Goal: Complete application form: Complete application form

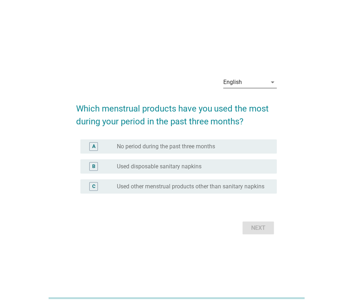
click at [251, 84] on div "English" at bounding box center [245, 81] width 44 height 11
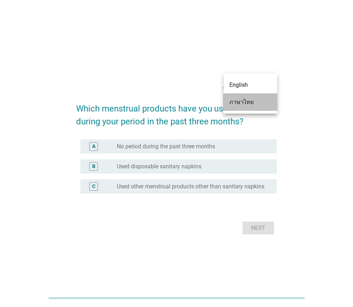
click at [250, 100] on div "ภาษาไทย" at bounding box center [250, 102] width 42 height 9
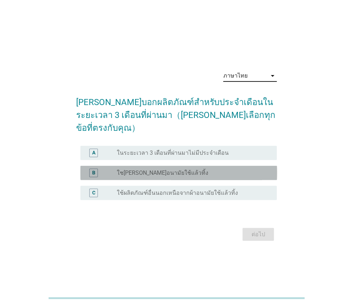
click at [152, 169] on label "ใชเผ้าอนามัยใช้แล้วทิ้ง" at bounding box center [162, 172] width 91 height 7
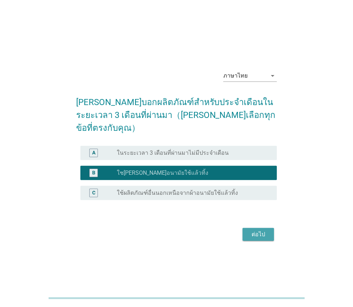
click at [263, 230] on div "ต่อไป" at bounding box center [258, 234] width 20 height 9
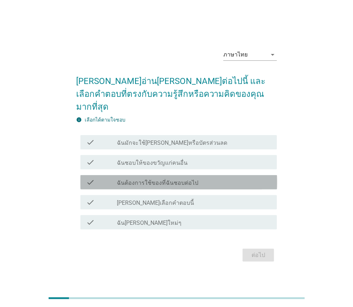
click at [179, 179] on label "ฉันต้องการใช้ของที่ฉันชอบต่อไป" at bounding box center [157, 182] width 81 height 7
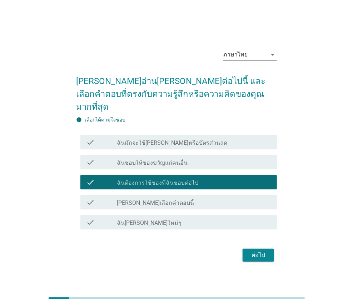
click at [211, 218] on div "check_box_outline_blank ฉันชอบผลิตภัณฑ์ใหม่ๆ" at bounding box center [194, 222] width 154 height 9
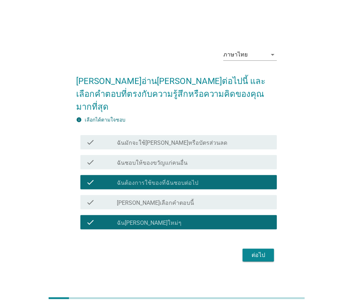
click at [252, 251] on div "ต่อไป" at bounding box center [258, 255] width 20 height 9
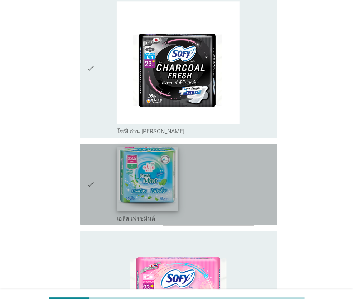
click at [135, 173] on img at bounding box center [147, 179] width 61 height 64
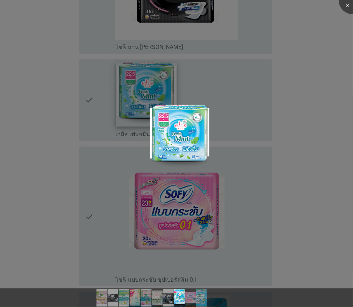
scroll to position [964, 0]
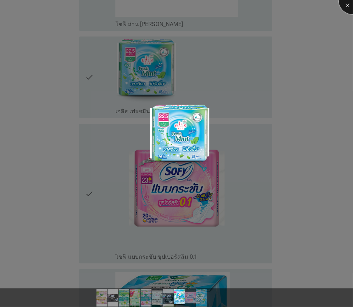
click at [347, 7] on div at bounding box center [353, 0] width 29 height 29
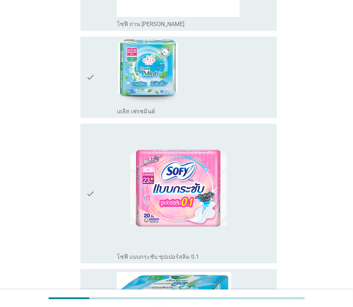
click at [86, 75] on icon "check" at bounding box center [90, 77] width 9 height 76
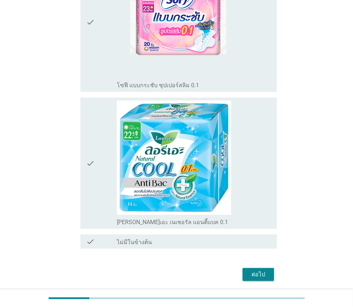
scroll to position [1153, 0]
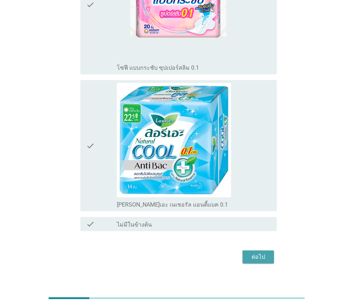
click at [259, 254] on button "ต่อไป" at bounding box center [257, 256] width 31 height 13
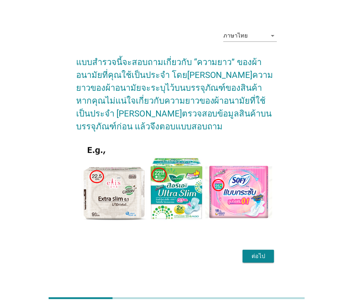
scroll to position [17, 0]
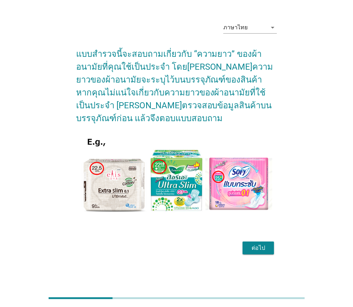
click at [263, 244] on div "ต่อไป" at bounding box center [258, 248] width 20 height 9
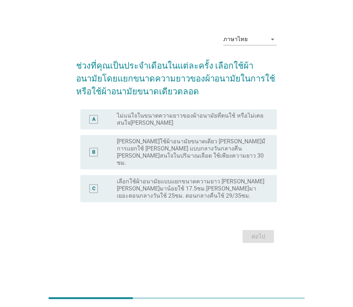
scroll to position [0, 0]
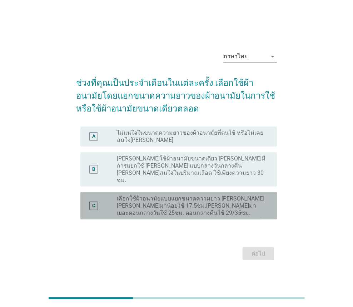
click at [94, 202] on div "C" at bounding box center [93, 205] width 3 height 7
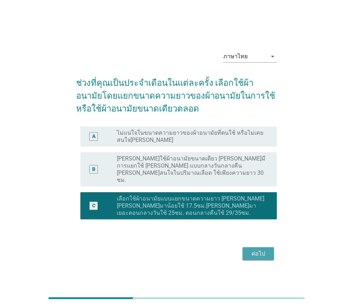
click at [264, 249] on div "ต่อไป" at bounding box center [258, 253] width 20 height 9
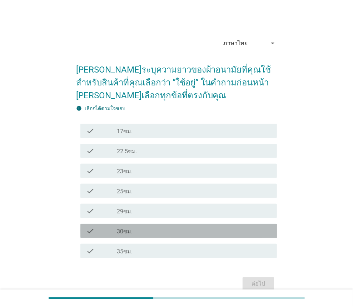
click at [125, 231] on label "30ซม." at bounding box center [125, 231] width 16 height 7
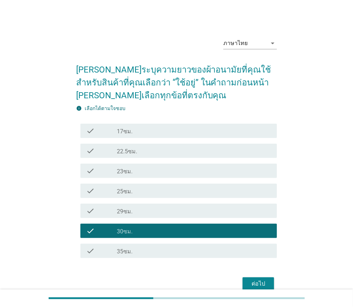
click at [262, 284] on div "ต่อไป" at bounding box center [258, 283] width 20 height 9
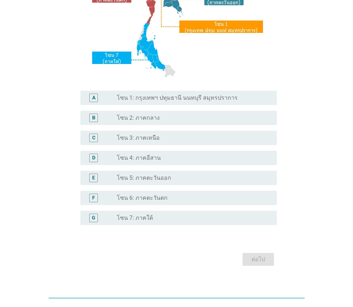
scroll to position [141, 0]
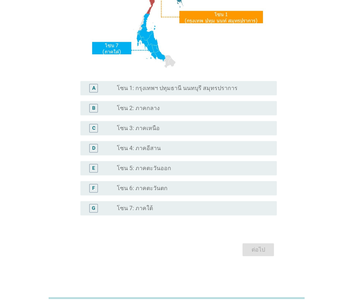
click at [166, 210] on div "radio_button_unchecked โซน 7: ภาคใต้" at bounding box center [191, 208] width 149 height 7
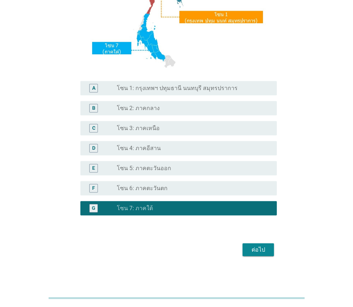
click at [258, 249] on div "ต่อไป" at bounding box center [258, 249] width 20 height 9
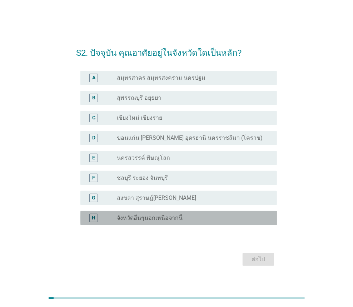
click at [158, 220] on label "จังหวัดอื่นๆนอกเหนือจากนี้" at bounding box center [150, 217] width 66 height 7
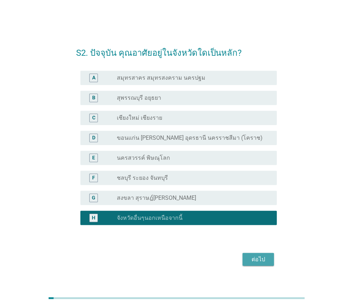
click at [267, 265] on button "ต่อไป" at bounding box center [257, 259] width 31 height 13
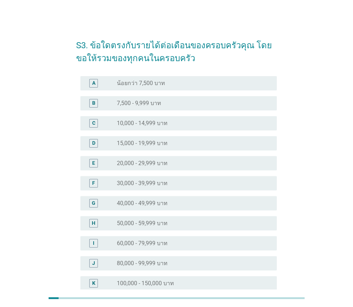
click at [153, 181] on label "30,000 - 39,999 บาท" at bounding box center [142, 183] width 51 height 7
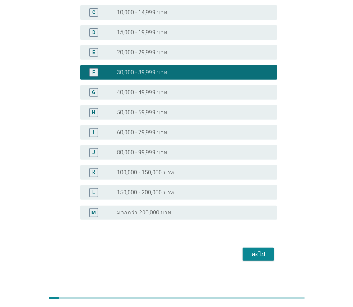
scroll to position [115, 0]
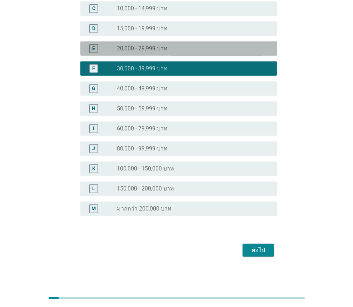
click at [166, 54] on div "E radio_button_unchecked 20,000 - 29,999 บาท" at bounding box center [178, 48] width 197 height 14
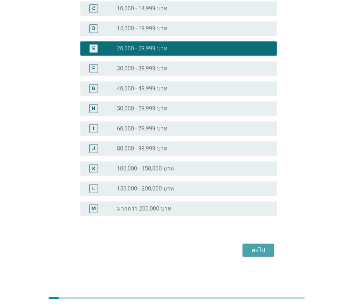
click at [261, 254] on button "ต่อไป" at bounding box center [257, 250] width 31 height 13
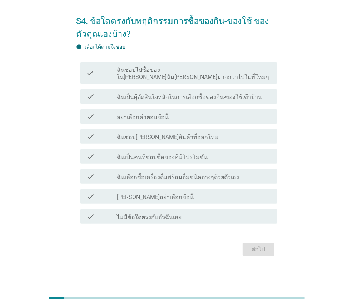
scroll to position [0, 0]
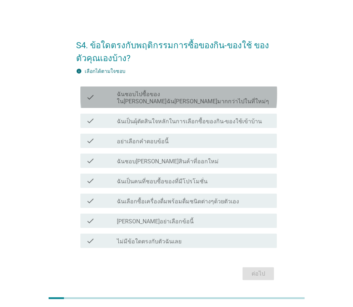
click at [209, 89] on div "check_box_outline_blank ฉันชอบไปซื้อของใน[PERSON_NAME]ฉัน[PERSON_NAME]มากกว่าไป…" at bounding box center [194, 97] width 154 height 16
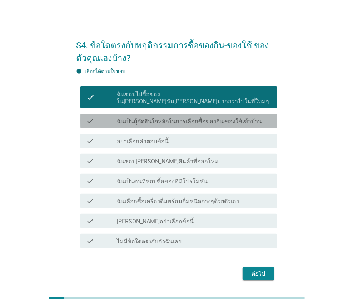
click at [204, 118] on label "ฉันเป็นผุ้ตัดสินใจหลักในการเลือกซื้อของกิน-ของใช้เข้าบ้าน" at bounding box center [189, 121] width 145 height 7
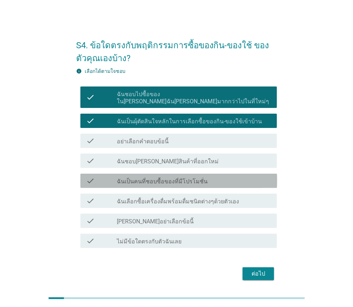
click at [204, 176] on div "check_box_outline_blank ฉันเป็นคนที่ชอบซื้อของที่มีโปรโมชั่น" at bounding box center [194, 180] width 154 height 9
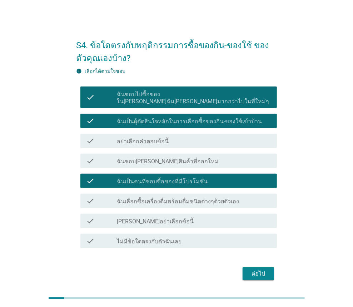
click at [201, 198] on label "ฉันเลือกซื้อเครื่องดื่มพร้อมดื่มชนิดต่างๆด้วยตัวเอง" at bounding box center [178, 201] width 122 height 7
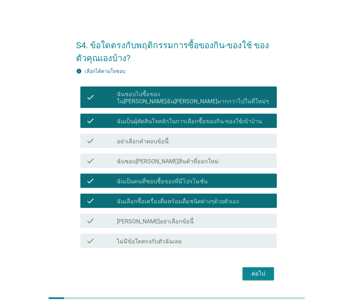
click at [260, 272] on button "ต่อไป" at bounding box center [257, 273] width 31 height 13
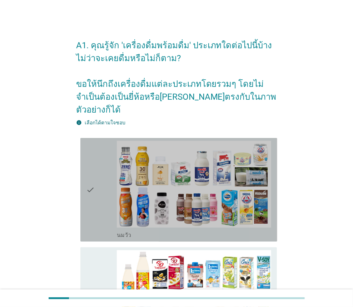
click at [90, 177] on icon "check" at bounding box center [90, 190] width 9 height 98
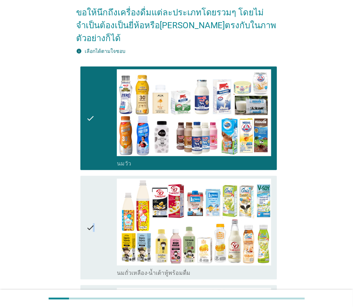
click at [94, 219] on icon "check" at bounding box center [90, 228] width 9 height 98
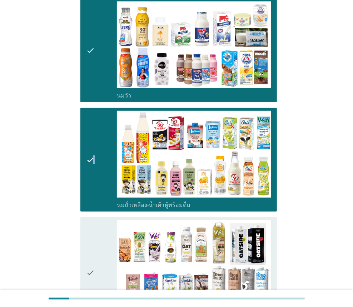
scroll to position [179, 0]
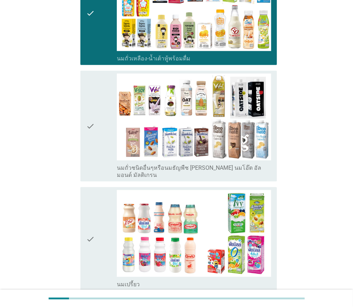
click at [94, 220] on div "check" at bounding box center [101, 239] width 31 height 98
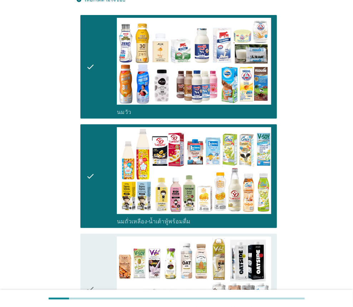
scroll to position [0, 0]
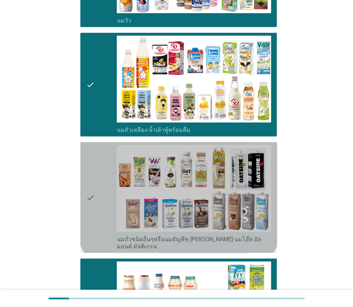
click at [94, 220] on div "check" at bounding box center [101, 197] width 31 height 105
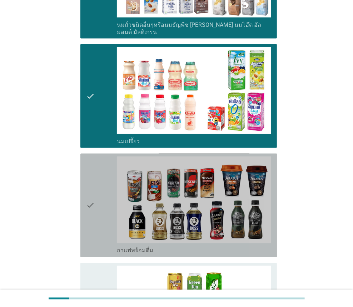
click at [94, 220] on div "check" at bounding box center [101, 205] width 31 height 98
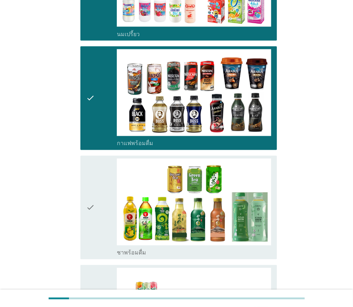
click at [94, 220] on div "check" at bounding box center [101, 208] width 31 height 98
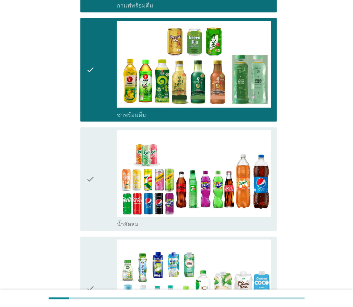
scroll to position [679, 0]
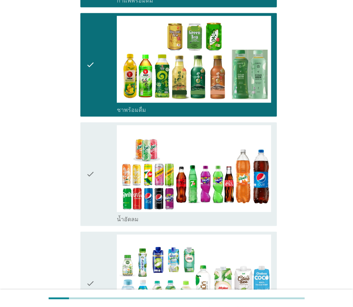
click at [97, 188] on div "check" at bounding box center [101, 174] width 31 height 98
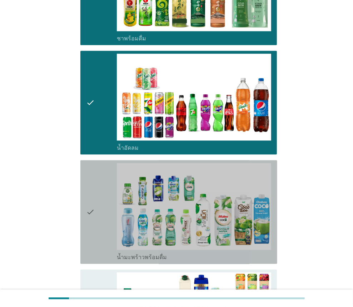
click at [97, 199] on div "check" at bounding box center [101, 212] width 31 height 98
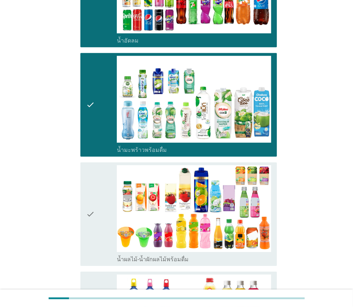
click at [97, 199] on div "check" at bounding box center [101, 214] width 31 height 98
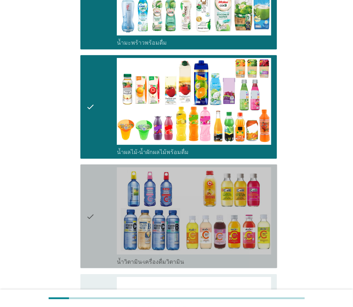
click at [97, 199] on div "check" at bounding box center [101, 216] width 31 height 98
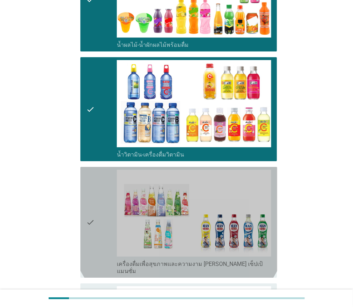
click at [97, 199] on div "check" at bounding box center [101, 222] width 31 height 105
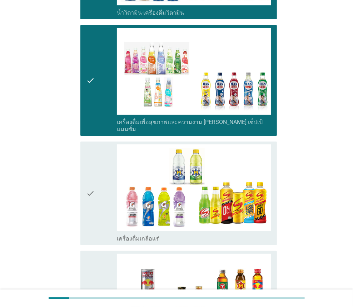
scroll to position [1250, 0]
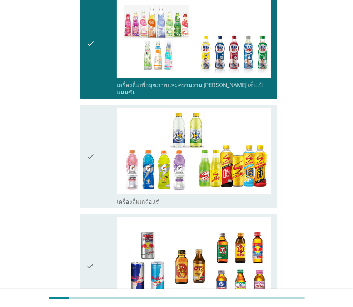
click at [97, 154] on div "check" at bounding box center [101, 156] width 31 height 98
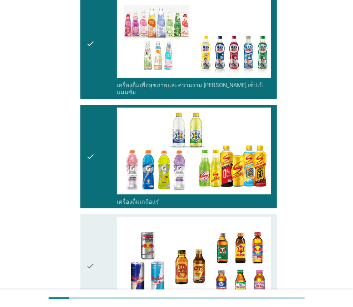
click at [90, 229] on icon "check" at bounding box center [90, 266] width 9 height 98
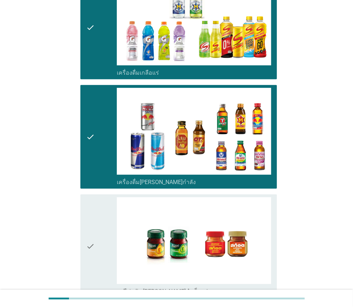
scroll to position [1428, 0]
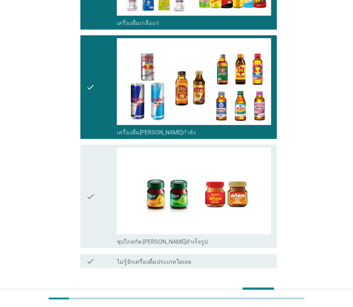
click at [102, 183] on div "check" at bounding box center [101, 196] width 31 height 98
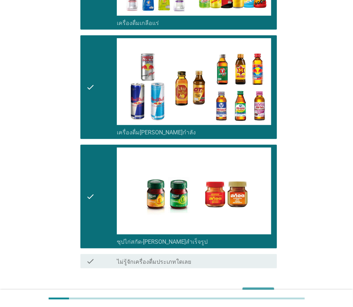
click at [258, 290] on div "ต่อไป" at bounding box center [258, 294] width 20 height 9
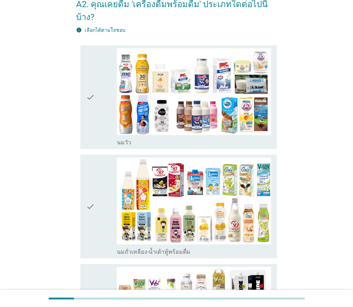
scroll to position [107, 0]
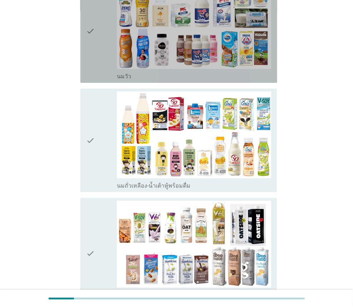
click at [91, 50] on icon "check" at bounding box center [90, 31] width 9 height 98
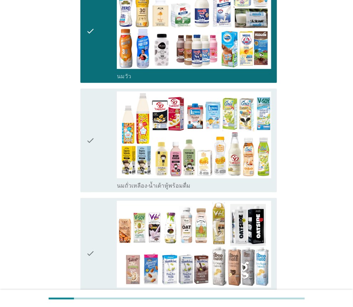
click at [87, 117] on icon "check" at bounding box center [90, 140] width 9 height 98
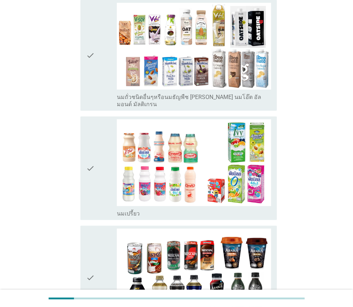
scroll to position [321, 0]
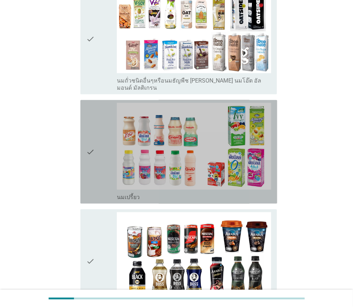
click at [86, 164] on icon "check" at bounding box center [90, 152] width 9 height 98
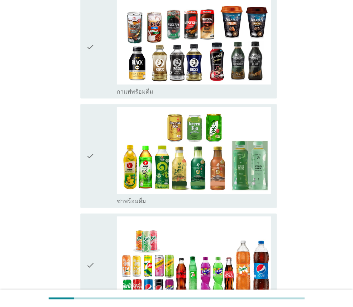
click at [86, 164] on icon "check" at bounding box center [90, 156] width 9 height 98
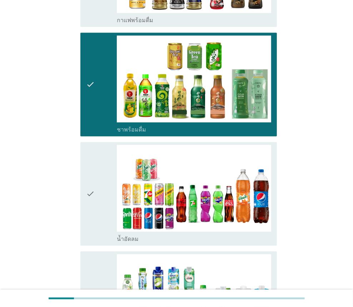
click at [86, 164] on icon "check" at bounding box center [90, 194] width 9 height 98
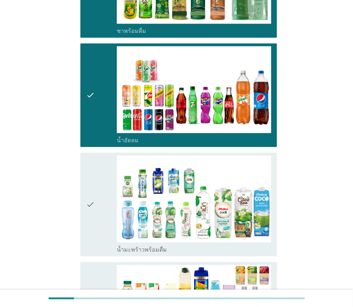
scroll to position [714, 0]
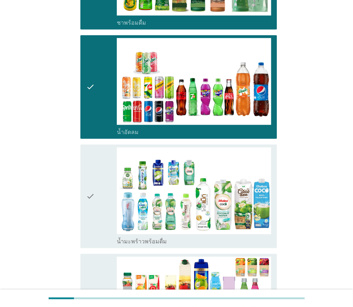
click at [86, 164] on icon "check" at bounding box center [90, 196] width 9 height 98
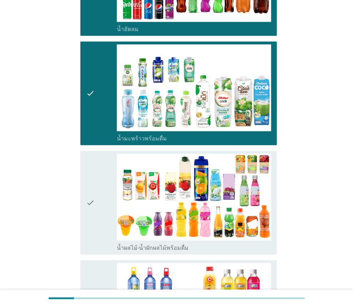
scroll to position [821, 0]
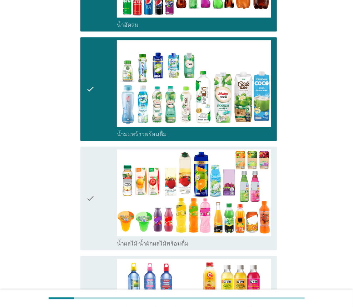
click at [87, 66] on icon "check" at bounding box center [90, 89] width 9 height 98
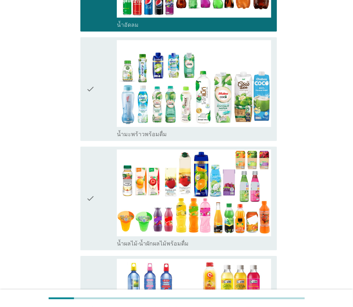
scroll to position [857, 0]
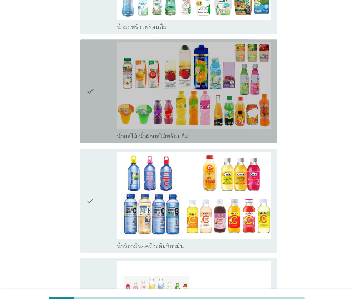
click at [89, 106] on icon "check" at bounding box center [90, 91] width 9 height 98
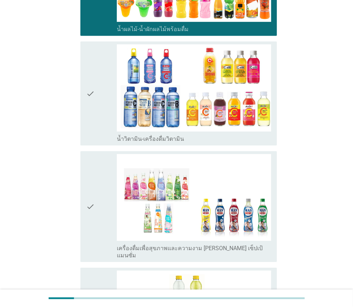
click at [89, 106] on icon "check" at bounding box center [90, 93] width 9 height 98
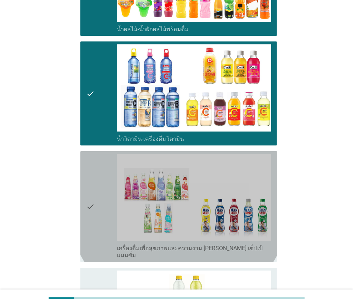
click at [93, 159] on icon "check" at bounding box center [90, 206] width 9 height 105
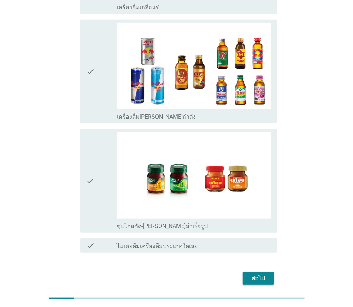
scroll to position [1394, 0]
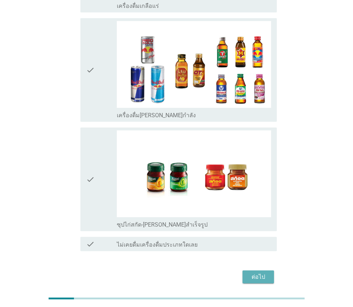
drag, startPoint x: 263, startPoint y: 252, endPoint x: 252, endPoint y: 251, distance: 10.8
click at [262, 272] on div "ต่อไป" at bounding box center [258, 276] width 20 height 9
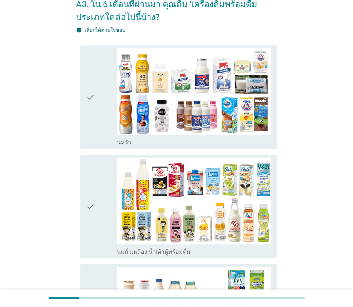
scroll to position [36, 0]
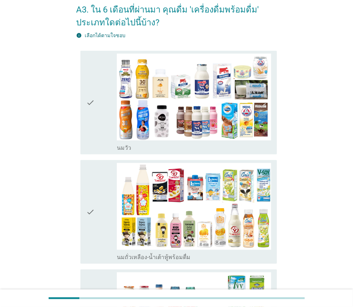
drag, startPoint x: 93, startPoint y: 135, endPoint x: 97, endPoint y: 156, distance: 22.1
click at [93, 134] on icon "check" at bounding box center [90, 103] width 9 height 98
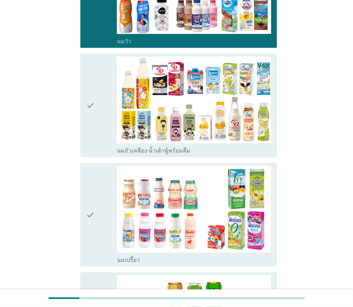
scroll to position [143, 0]
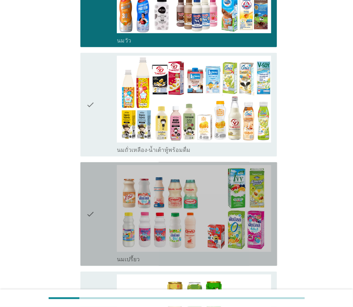
click at [103, 177] on div "check" at bounding box center [101, 214] width 31 height 98
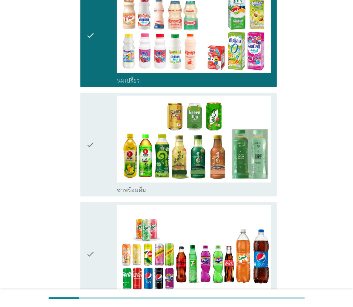
click at [103, 177] on div "check" at bounding box center [101, 145] width 31 height 98
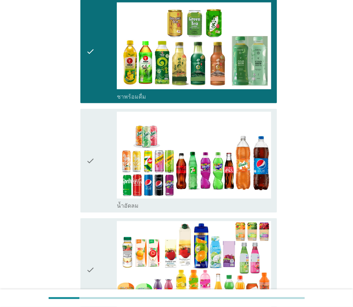
scroll to position [429, 0]
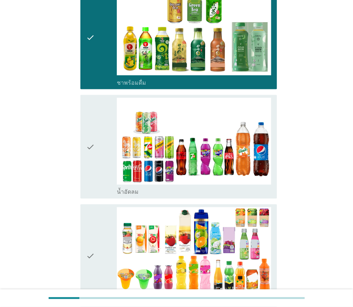
click at [103, 177] on div "check" at bounding box center [101, 147] width 31 height 98
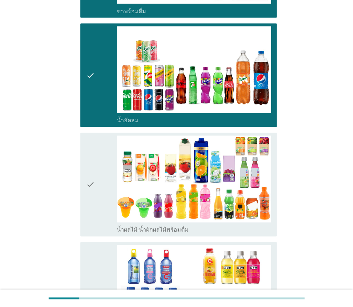
click at [103, 177] on div "check" at bounding box center [101, 185] width 31 height 98
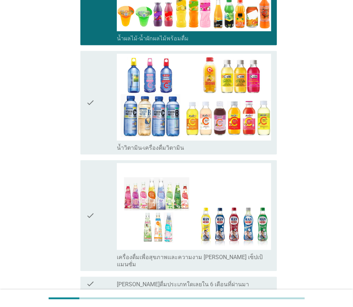
scroll to position [714, 0]
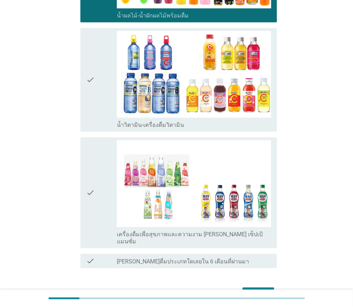
click at [100, 106] on div "check" at bounding box center [101, 80] width 31 height 98
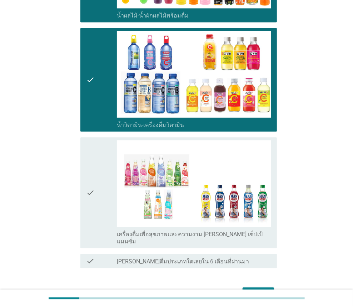
click at [247, 287] on button "ต่อไป" at bounding box center [257, 293] width 31 height 13
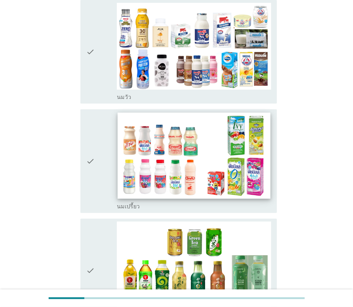
scroll to position [0, 0]
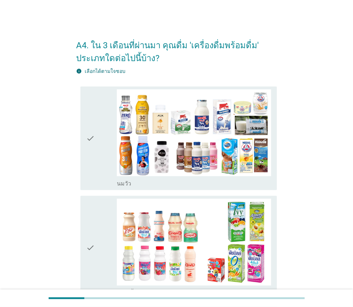
click at [102, 154] on div "check" at bounding box center [101, 138] width 31 height 98
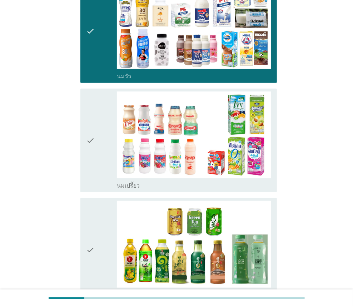
click at [99, 160] on div "check" at bounding box center [101, 140] width 31 height 98
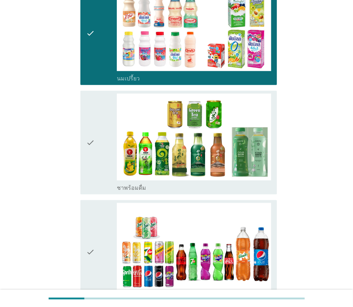
click at [99, 160] on div "check" at bounding box center [101, 143] width 31 height 98
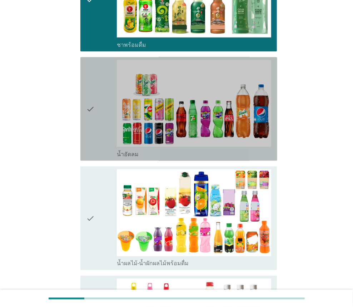
click at [99, 160] on div "check check_box น้ำอัดลม" at bounding box center [178, 109] width 197 height 104
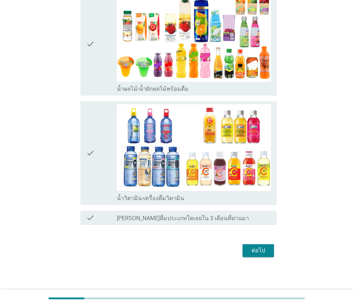
scroll to position [532, 0]
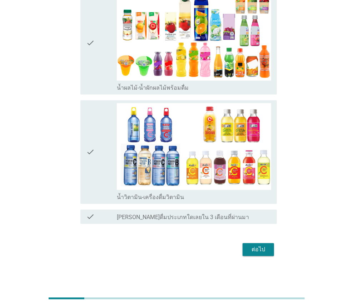
click at [253, 249] on div "ต่อไป" at bounding box center [258, 249] width 20 height 9
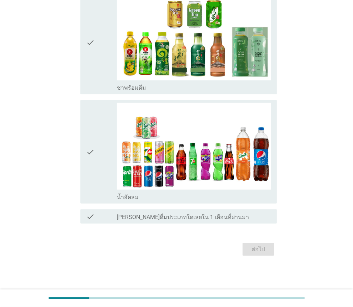
scroll to position [0, 0]
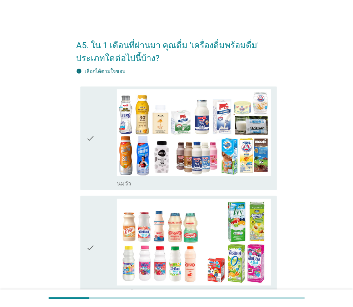
click at [108, 180] on div "check" at bounding box center [101, 138] width 31 height 98
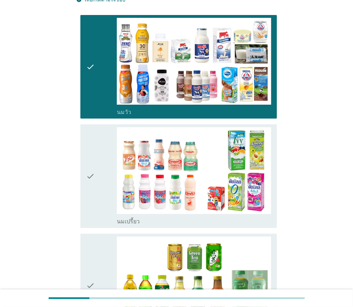
click at [108, 180] on div "check" at bounding box center [101, 176] width 31 height 98
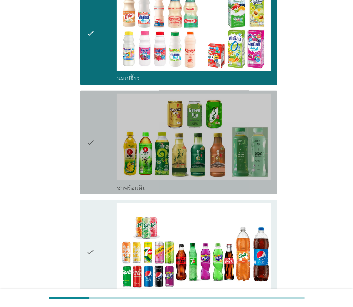
click at [107, 180] on div "check" at bounding box center [101, 143] width 31 height 98
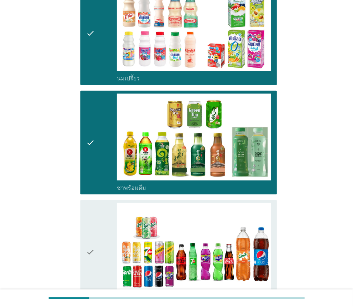
click at [101, 196] on div "check check_box ชาพร้อมดื่ม" at bounding box center [176, 142] width 201 height 109
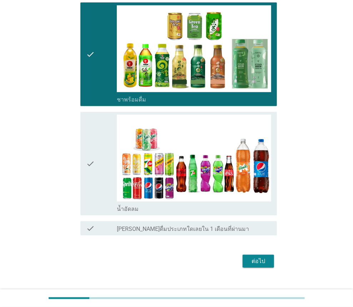
scroll to position [314, 0]
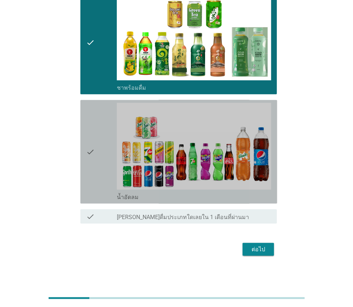
click at [101, 196] on div "check" at bounding box center [101, 152] width 31 height 98
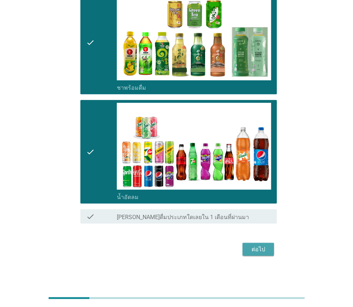
click at [267, 254] on button "ต่อไป" at bounding box center [257, 249] width 31 height 13
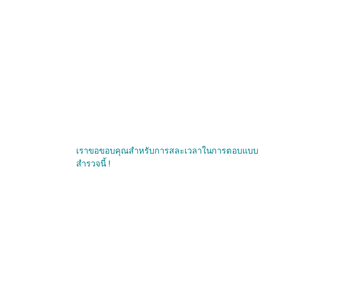
scroll to position [0, 0]
